Goal: Register for event/course

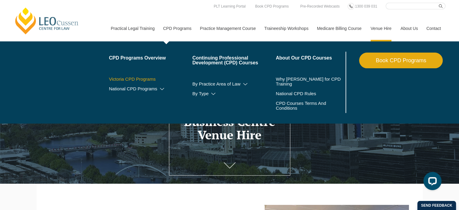
click at [145, 78] on link "Victoria CPD Programs" at bounding box center [151, 79] width 84 height 5
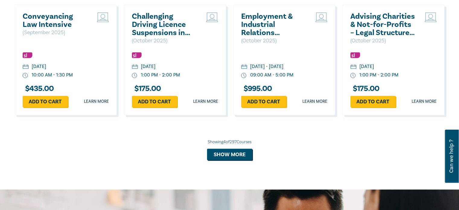
scroll to position [576, 0]
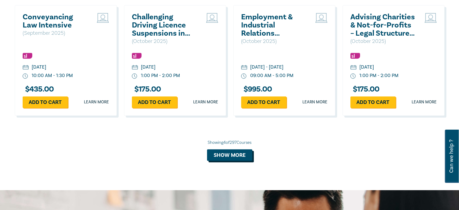
click at [222, 152] on button "Show more" at bounding box center [229, 154] width 45 height 11
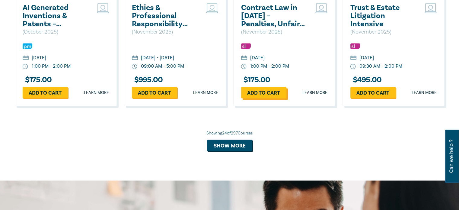
scroll to position [1177, 0]
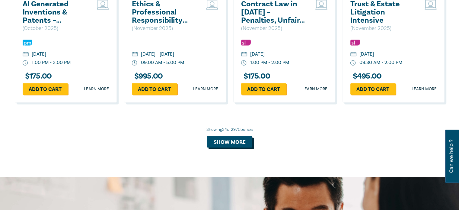
click at [239, 146] on button "Show more" at bounding box center [229, 141] width 45 height 11
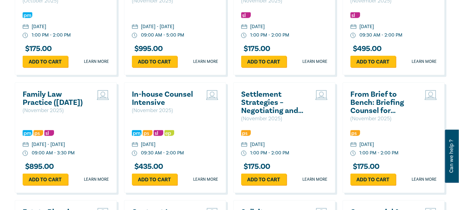
scroll to position [1204, 0]
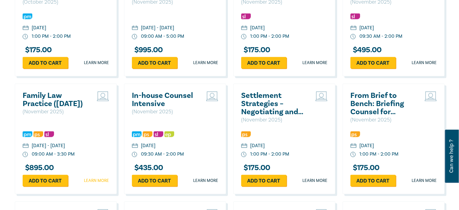
click at [96, 184] on link "Learn more" at bounding box center [96, 180] width 25 height 6
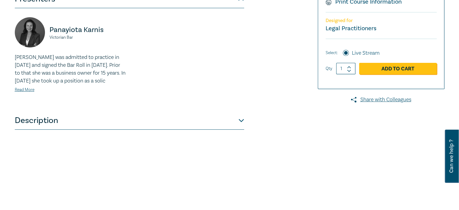
scroll to position [160, 0]
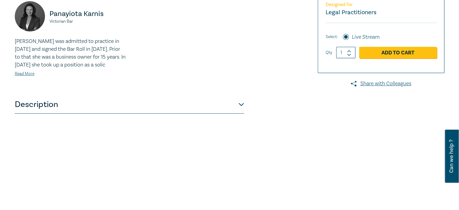
click at [240, 113] on button "Description" at bounding box center [129, 104] width 229 height 18
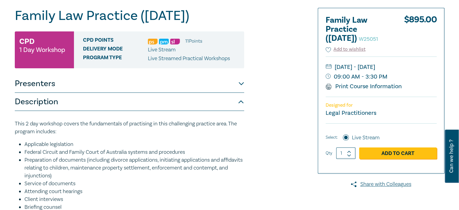
scroll to position [60, 0]
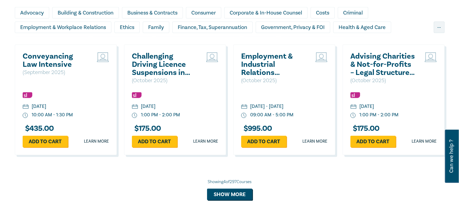
scroll to position [534, 0]
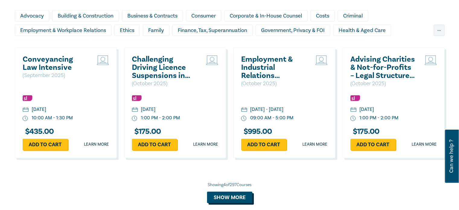
click at [223, 193] on button "Show more" at bounding box center [229, 196] width 45 height 11
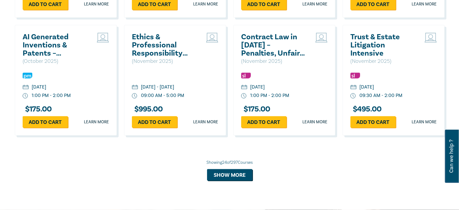
scroll to position [1147, 0]
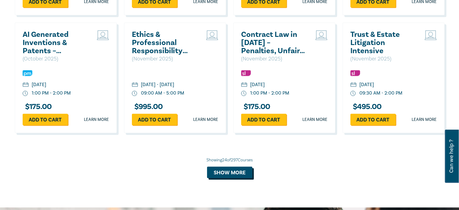
click at [226, 171] on button "Show more" at bounding box center [229, 171] width 45 height 11
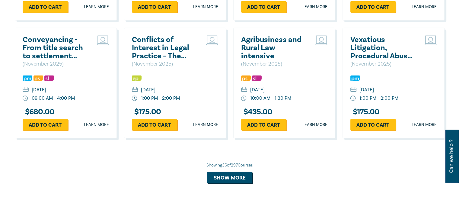
scroll to position [1498, 0]
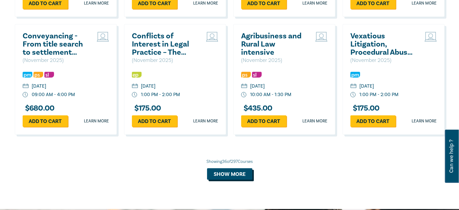
click at [235, 179] on button "Show more" at bounding box center [229, 173] width 45 height 11
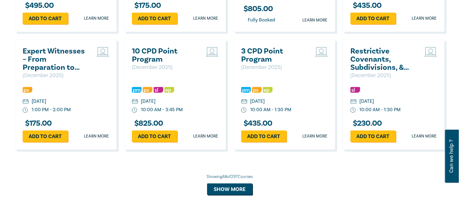
scroll to position [1869, 0]
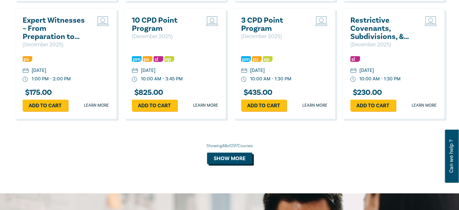
click at [218, 164] on button "Show more" at bounding box center [229, 157] width 45 height 11
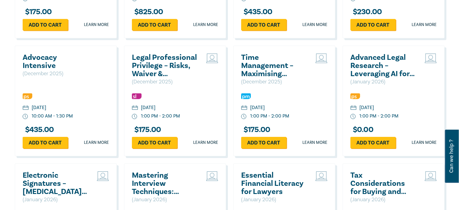
scroll to position [1949, 0]
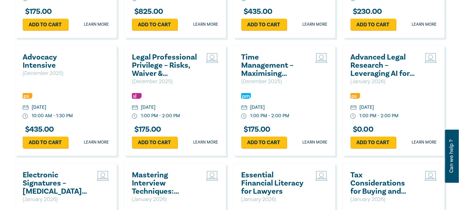
click at [34, 69] on h2 "Advocacy Intensive" at bounding box center [55, 61] width 65 height 16
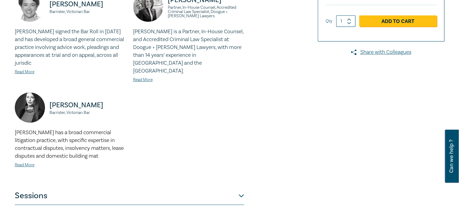
scroll to position [219, 0]
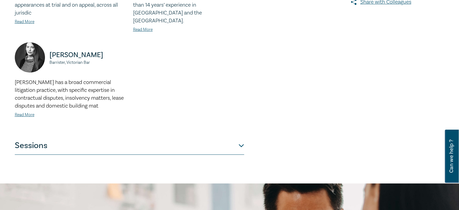
drag, startPoint x: 144, startPoint y: 155, endPoint x: 136, endPoint y: 142, distance: 15.8
click at [136, 142] on div "Advocacy Intensive I25060 CPD Intensive (3 Point) CPD Points 3 Point s Program …" at bounding box center [229, 1] width 459 height 363
click at [136, 142] on button "Sessions" at bounding box center [129, 145] width 229 height 18
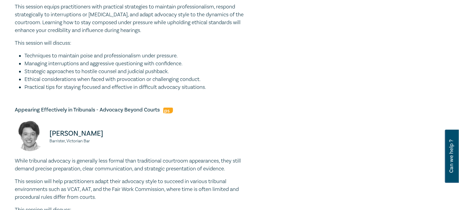
scroll to position [245, 0]
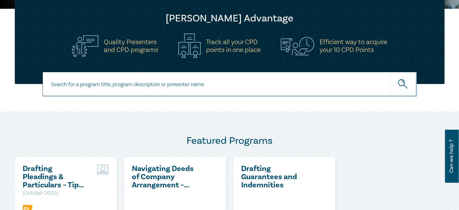
scroll to position [157, 0]
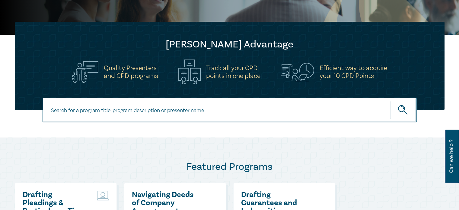
click at [225, 110] on input at bounding box center [230, 110] width 374 height 24
type input "criminal"
click at [390, 101] on button "submit" at bounding box center [403, 110] width 27 height 18
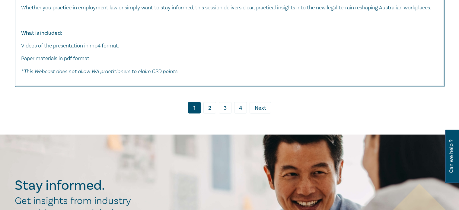
scroll to position [3225, 0]
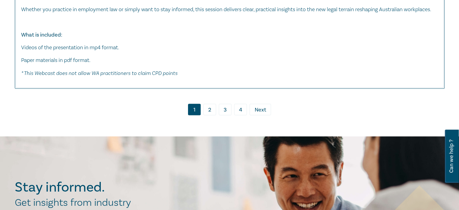
click at [212, 115] on link "2" at bounding box center [209, 109] width 13 height 11
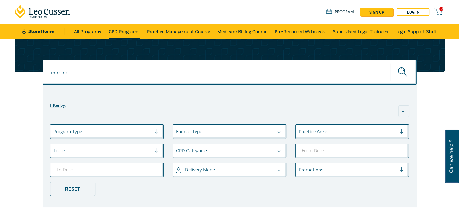
click at [128, 31] on link "CPD Programs" at bounding box center [124, 31] width 31 height 15
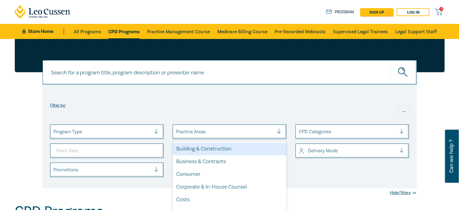
click at [197, 131] on div at bounding box center [225, 132] width 98 height 8
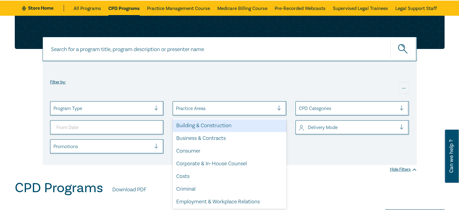
scroll to position [24, 0]
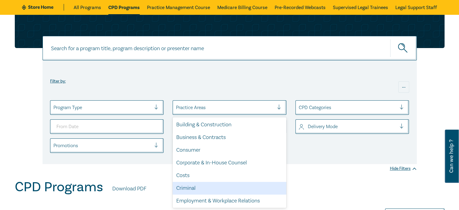
click at [214, 184] on div "Criminal" at bounding box center [230, 188] width 114 height 13
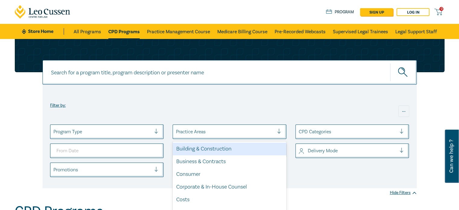
click at [277, 131] on div "Practice Areas" at bounding box center [225, 131] width 104 height 10
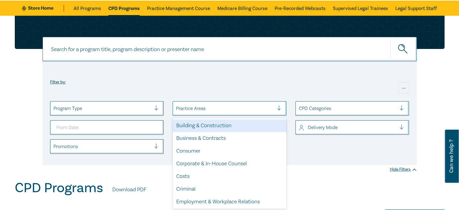
scroll to position [24, 0]
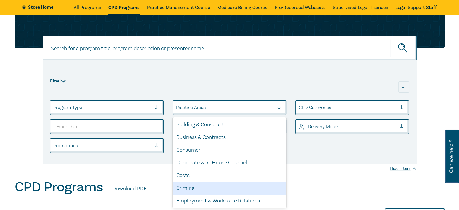
click at [234, 188] on div "Criminal" at bounding box center [230, 188] width 114 height 13
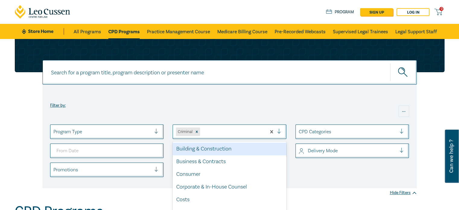
click at [280, 132] on div at bounding box center [281, 132] width 9 height 6
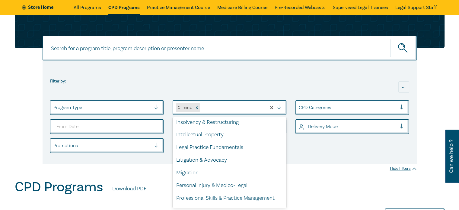
scroll to position [130, 0]
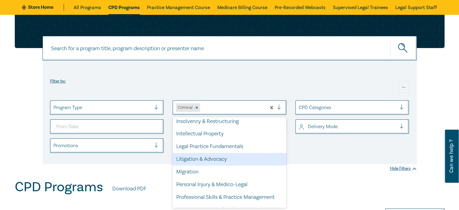
click at [222, 160] on div "Litigation & Advocacy" at bounding box center [230, 159] width 114 height 13
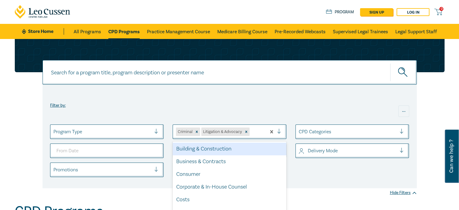
click at [280, 133] on div at bounding box center [281, 132] width 9 height 6
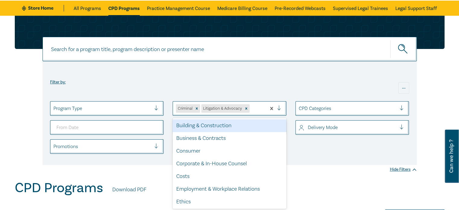
scroll to position [24, 0]
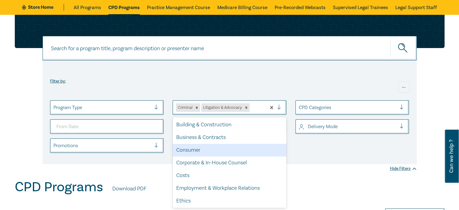
drag, startPoint x: 281, startPoint y: 147, endPoint x: 283, endPoint y: 159, distance: 12.2
click at [283, 159] on div "Building & Construction Business & Contracts Consumer Corporate & In-House Coun…" at bounding box center [230, 162] width 114 height 91
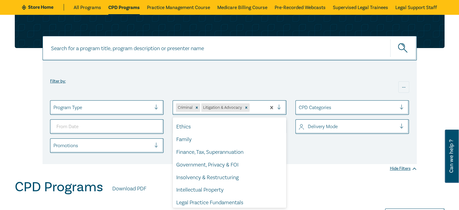
scroll to position [75, 0]
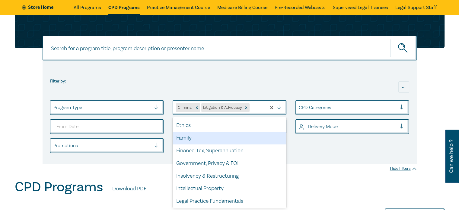
click at [213, 134] on div "Family" at bounding box center [230, 138] width 114 height 13
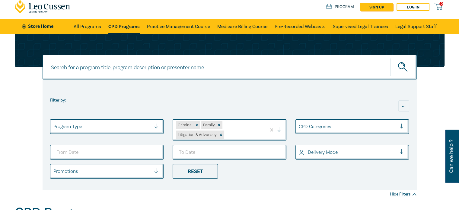
click at [280, 136] on div at bounding box center [276, 130] width 20 height 21
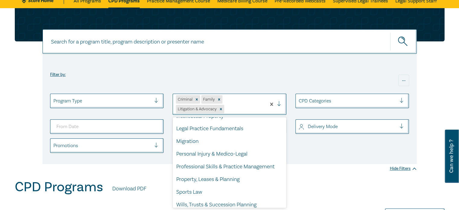
scroll to position [139, 0]
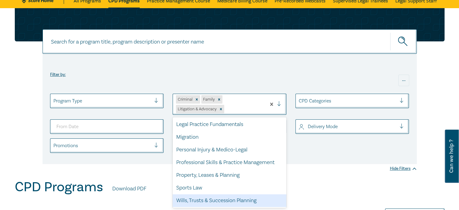
click at [248, 203] on div "Wills, Trusts & Succession Planning" at bounding box center [230, 200] width 114 height 13
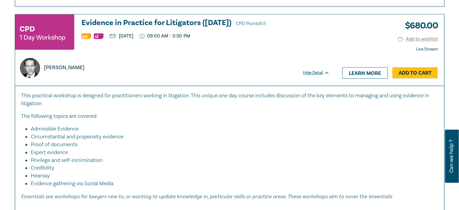
scroll to position [865, 0]
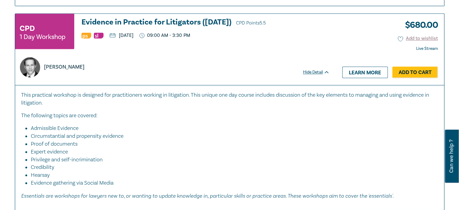
click at [372, 65] on div "$ 680.00 Add to wishlist Live Stream Hide Detail Learn more Add to Cart" at bounding box center [390, 49] width 109 height 71
click at [372, 69] on link "Learn more" at bounding box center [365, 71] width 46 height 11
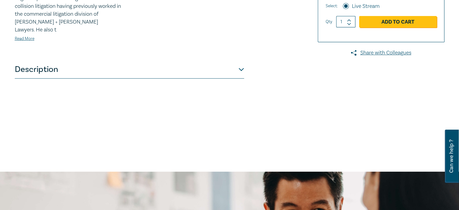
scroll to position [226, 0]
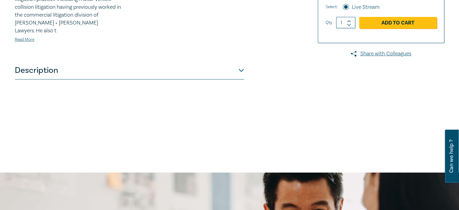
click at [237, 61] on button "Description" at bounding box center [129, 70] width 229 height 18
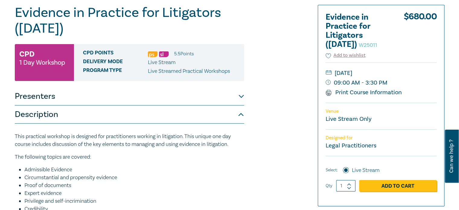
scroll to position [63, 0]
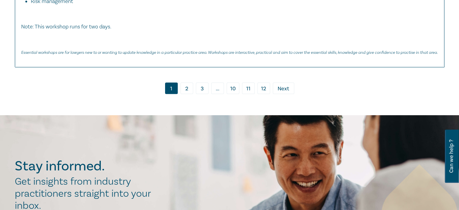
scroll to position [2797, 0]
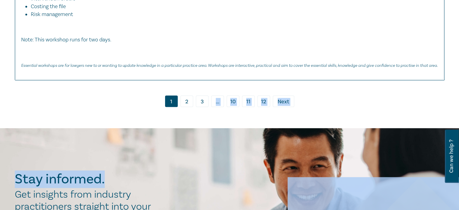
drag, startPoint x: 205, startPoint y: 117, endPoint x: 203, endPoint y: 110, distance: 6.8
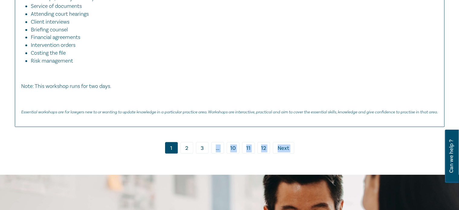
scroll to position [2757, 0]
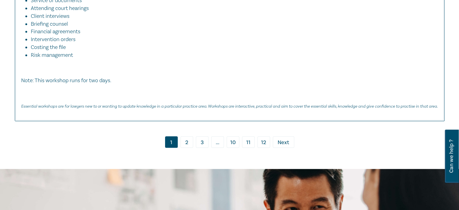
click at [186, 136] on link "2" at bounding box center [187, 141] width 13 height 11
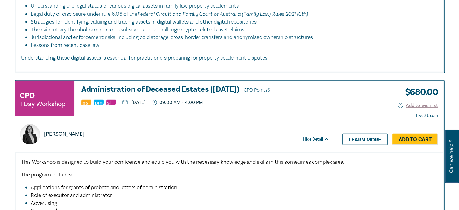
scroll to position [1789, 0]
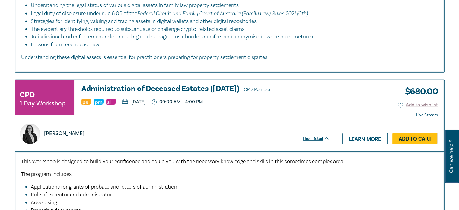
click at [140, 89] on h3 "Administration of Deceased Estates (Nov 2025) CPD Points 6" at bounding box center [206, 89] width 248 height 9
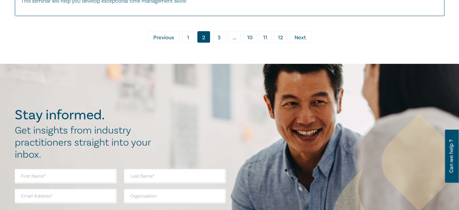
scroll to position [2757, 0]
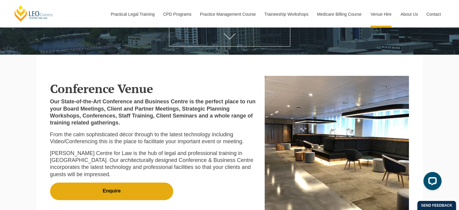
scroll to position [93, 0]
